Goal: Find specific page/section: Find specific page/section

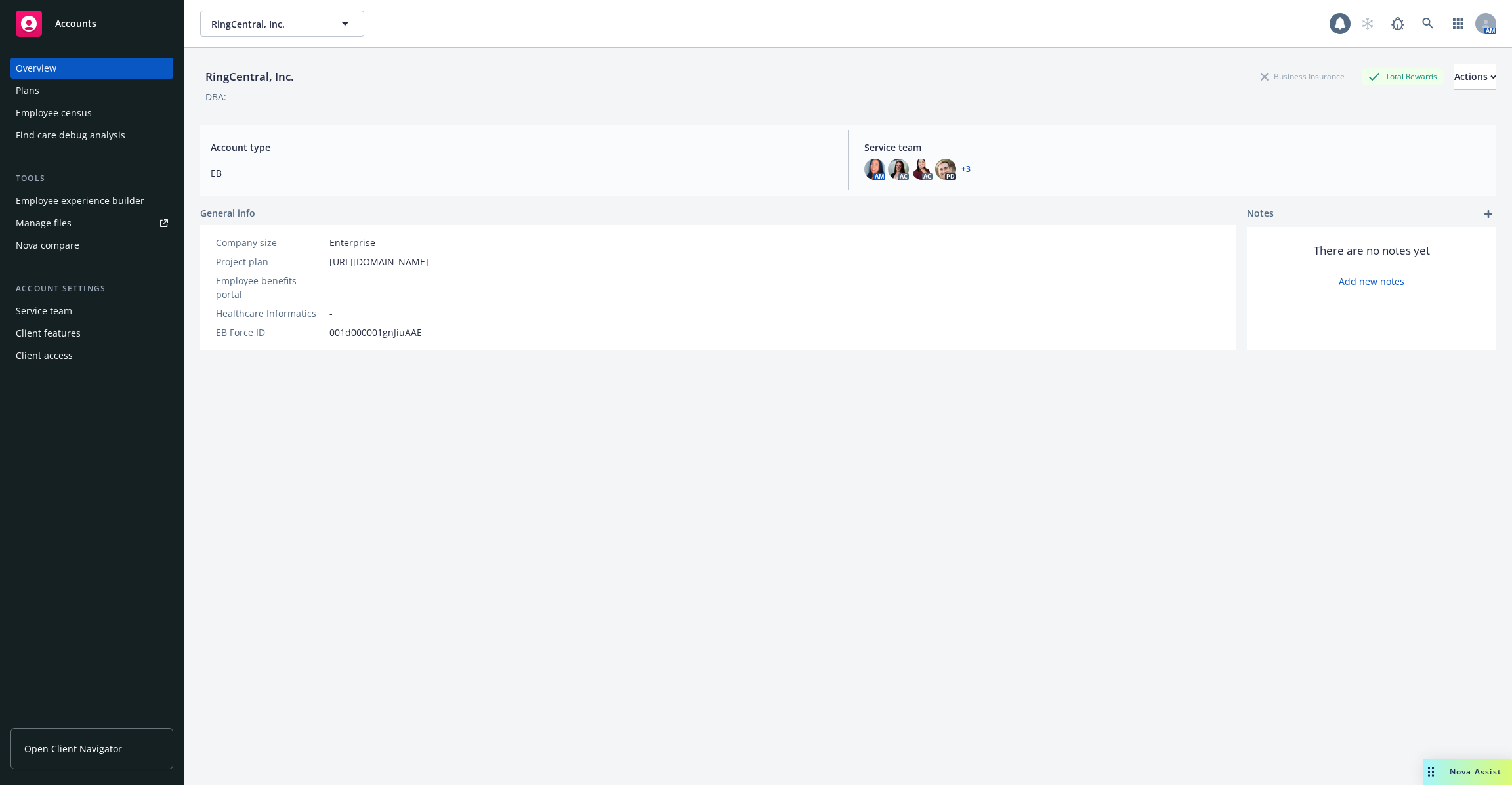
click at [84, 745] on span "Open Client Navigator" at bounding box center [73, 748] width 98 height 14
click at [1423, 16] on link at bounding box center [1428, 24] width 26 height 26
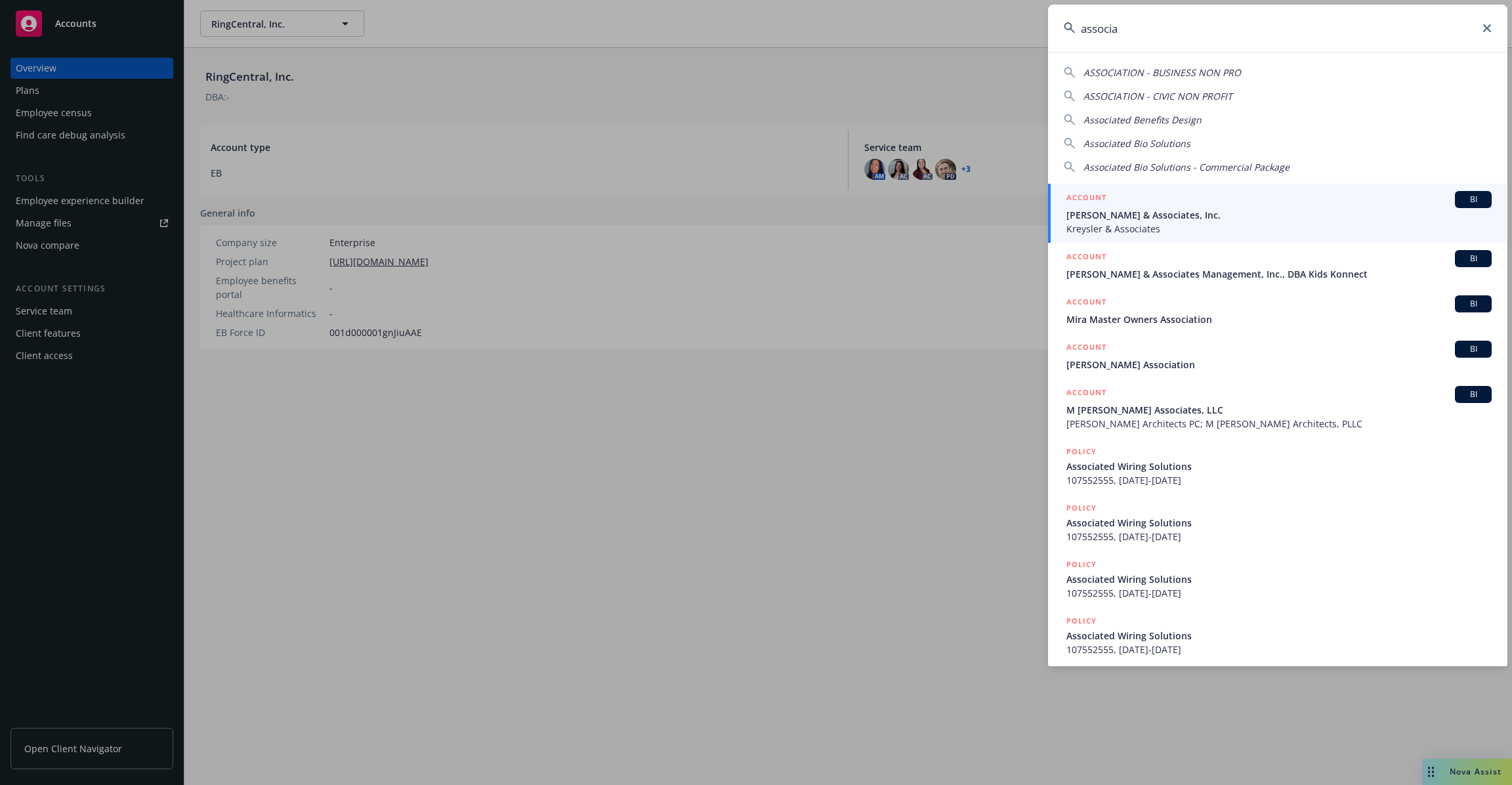
type input "associa"
